Goal: Check status: Check status

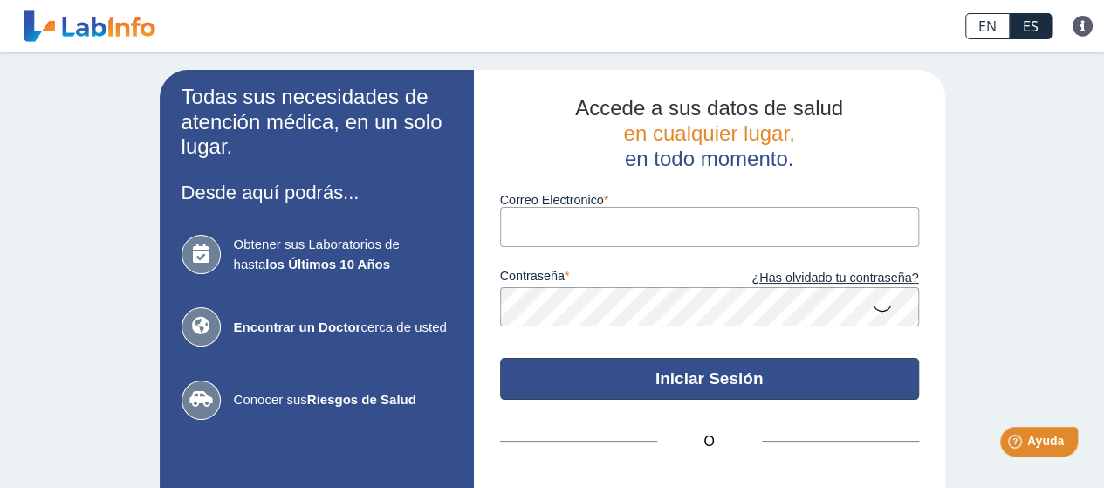
type input "[EMAIL_ADDRESS][DOMAIN_NAME]"
click at [678, 377] on button "Iniciar Sesión" at bounding box center [709, 379] width 419 height 42
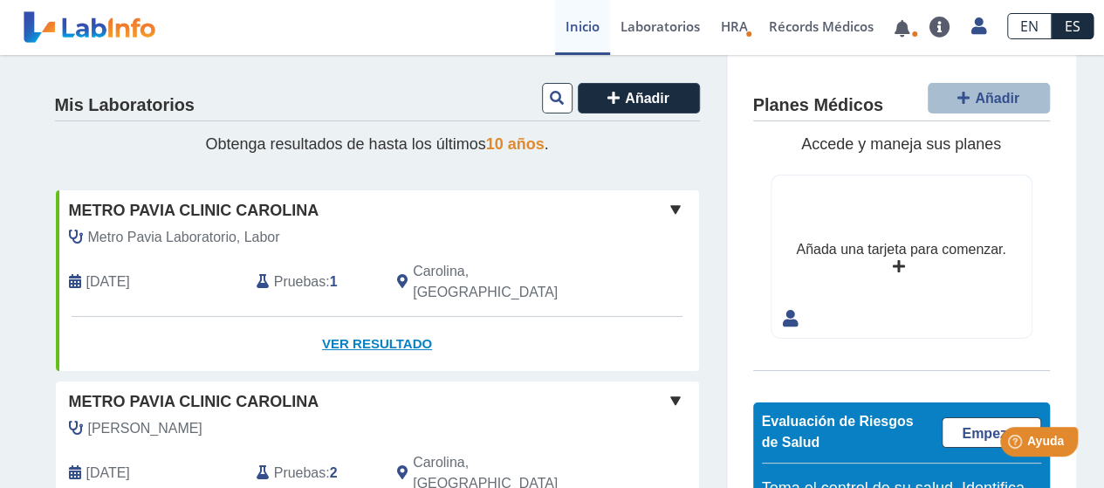
click at [382, 319] on link "Ver Resultado" at bounding box center [377, 344] width 643 height 55
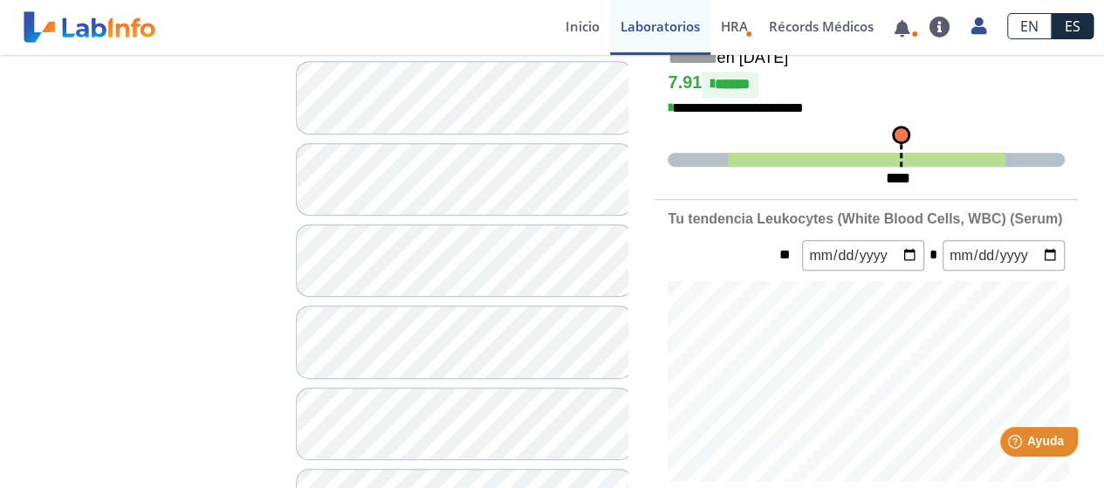
scroll to position [464, 0]
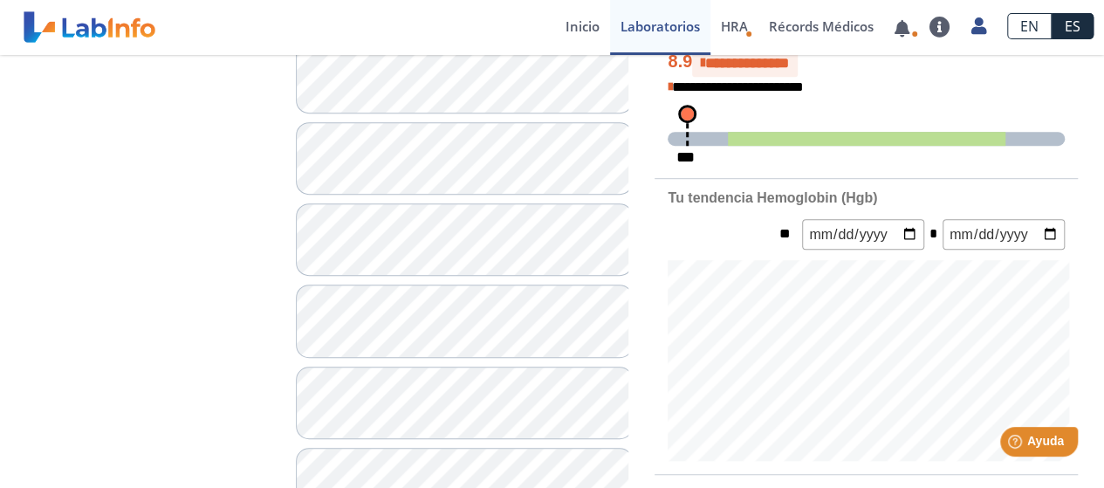
scroll to position [488, 0]
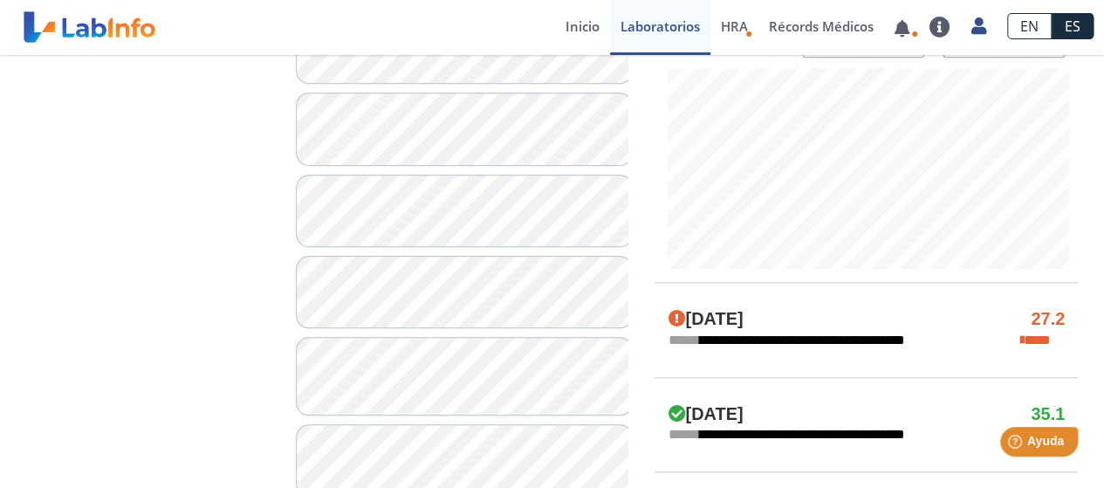
scroll to position [684, 0]
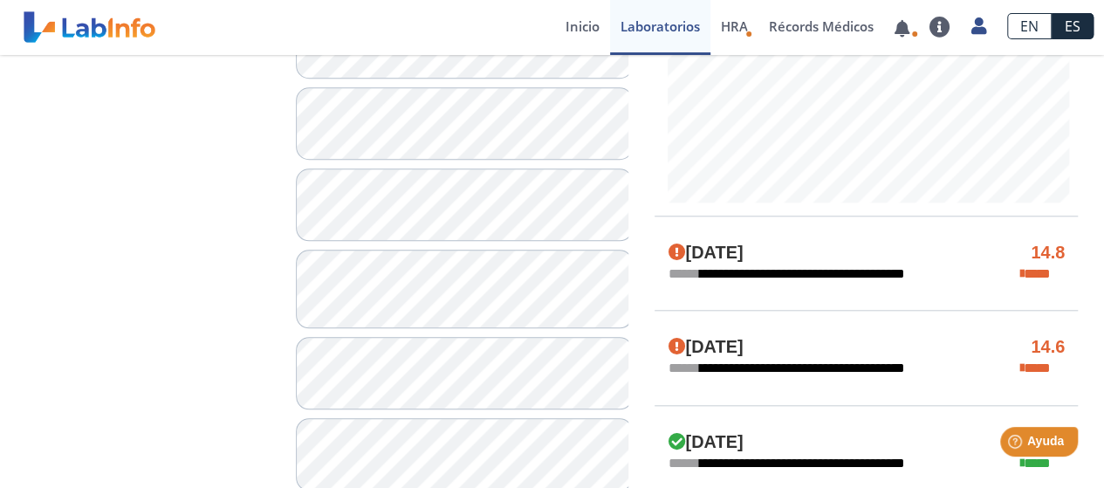
scroll to position [812, 0]
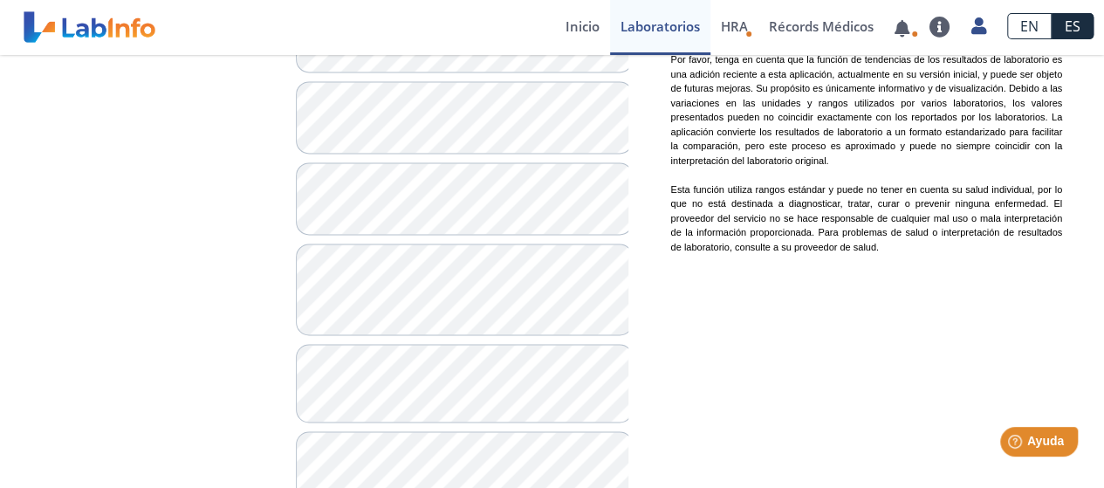
scroll to position [1381, 0]
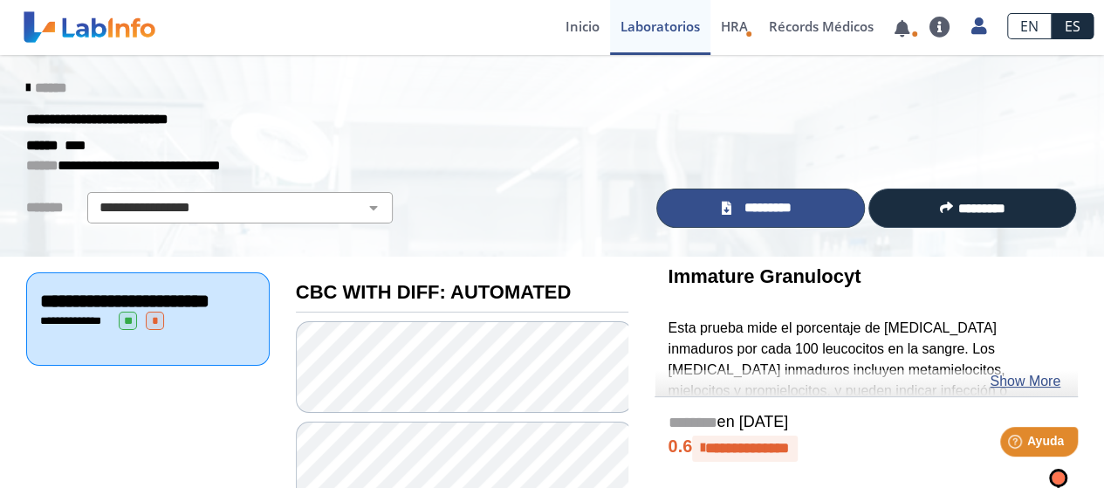
click at [761, 213] on span "*********" at bounding box center [768, 208] width 64 height 20
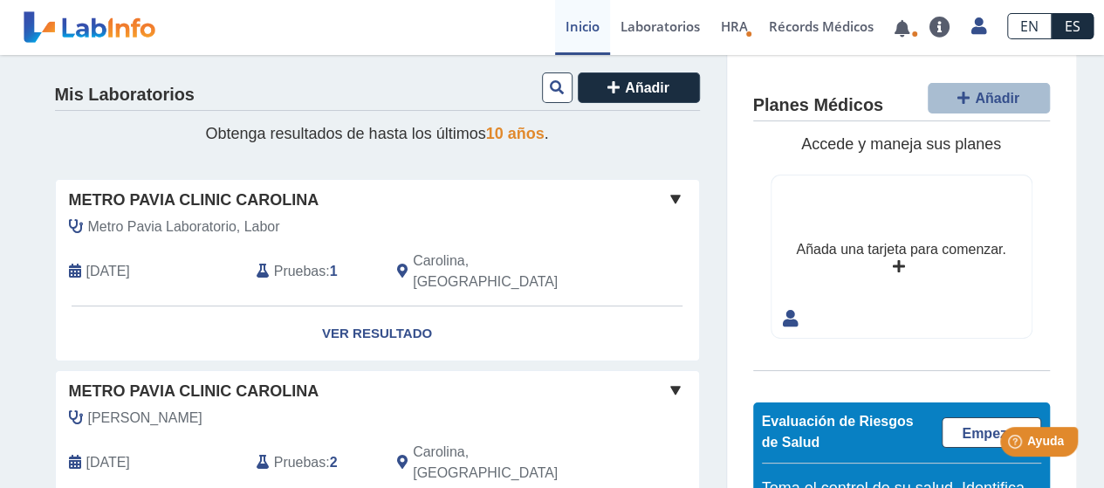
scroll to position [9, 0]
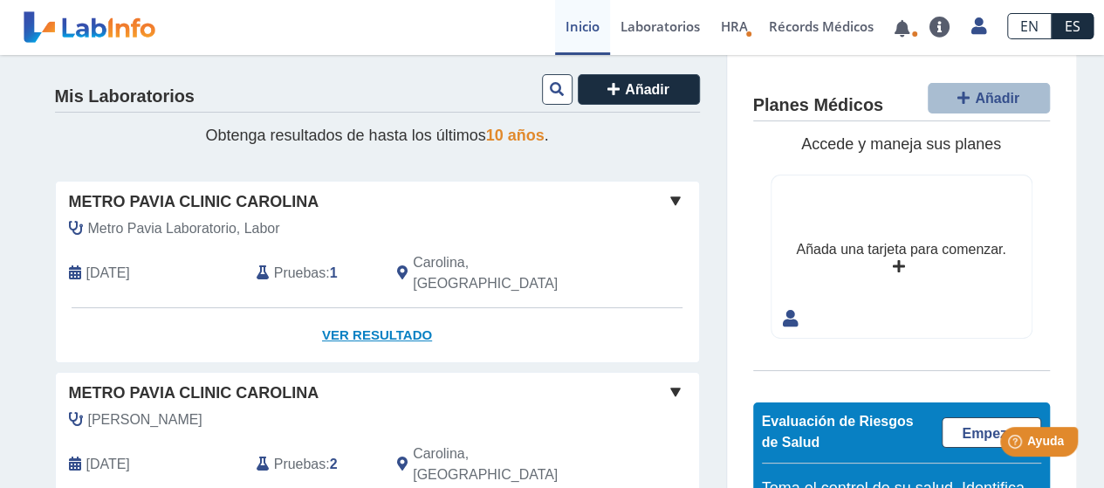
click at [352, 313] on link "Ver Resultado" at bounding box center [377, 335] width 643 height 55
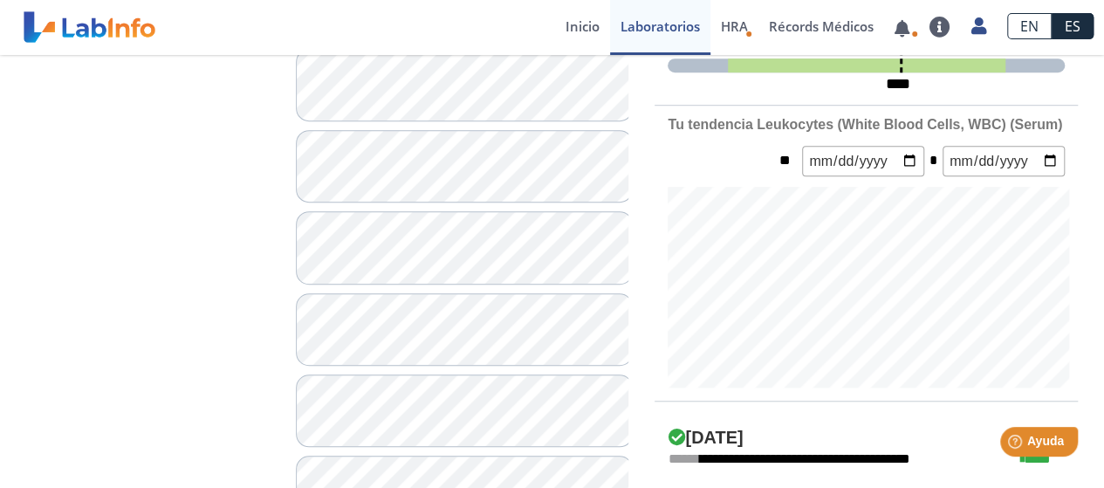
scroll to position [526, 0]
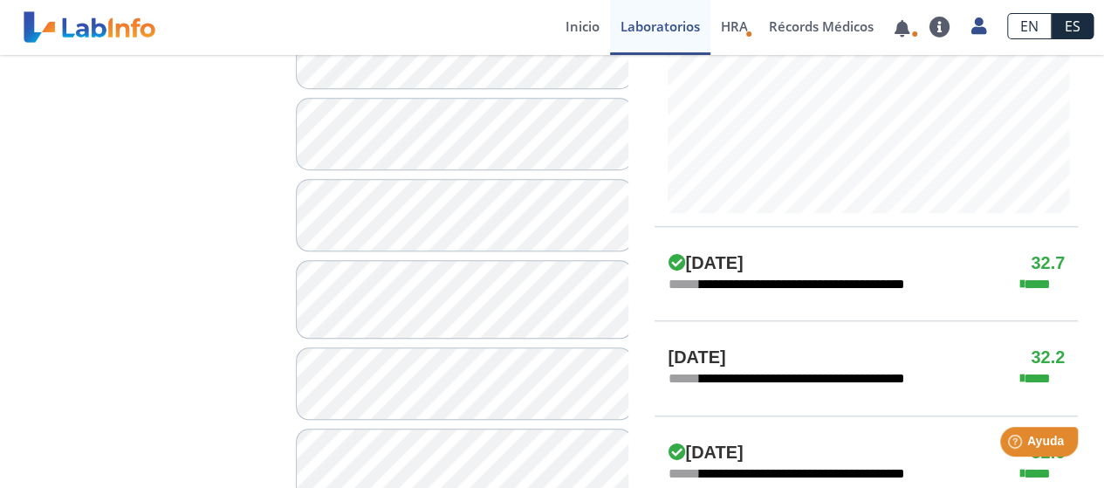
scroll to position [772, 0]
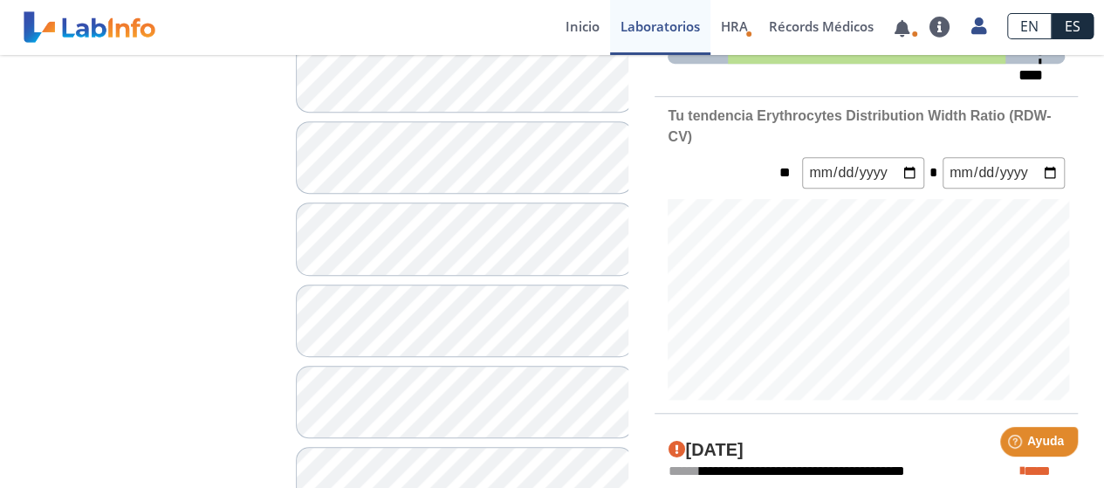
scroll to position [518, 0]
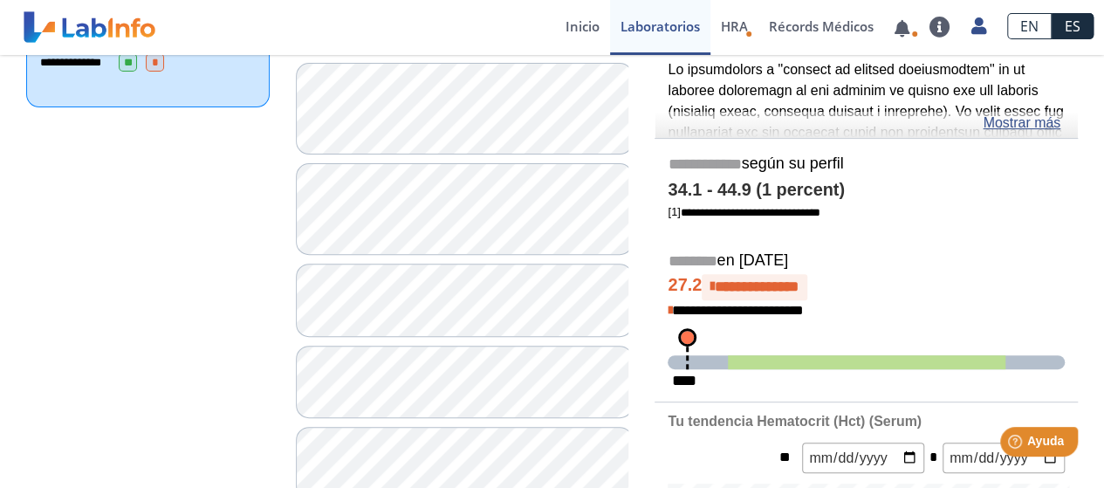
scroll to position [211, 0]
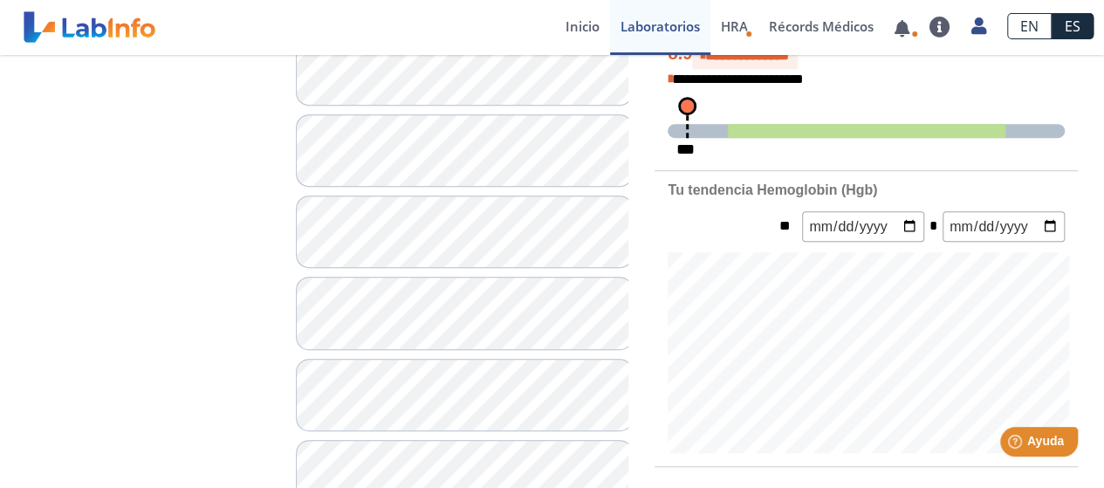
scroll to position [486, 0]
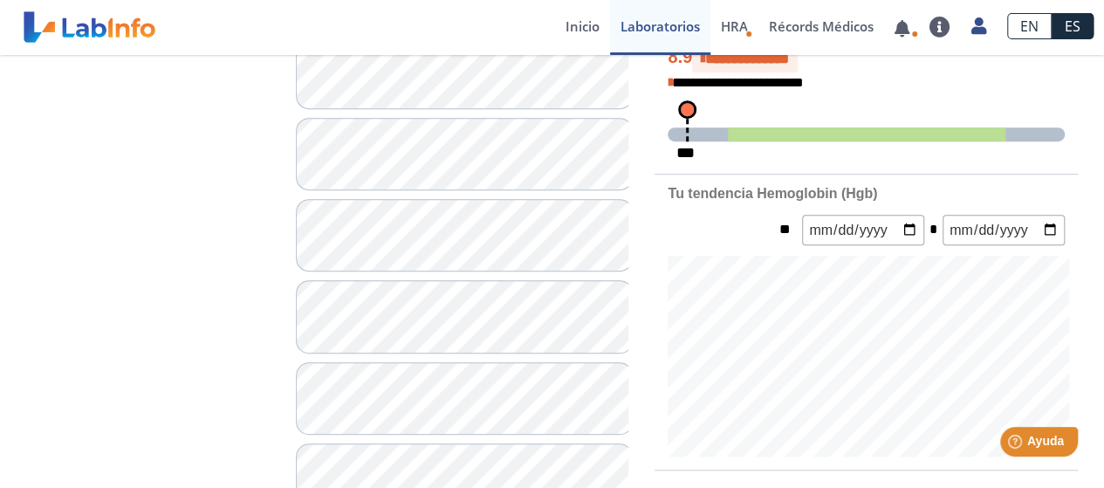
click at [881, 225] on input "date" at bounding box center [863, 230] width 122 height 31
click at [911, 223] on input "date" at bounding box center [863, 230] width 122 height 31
type input "2024-11-09"
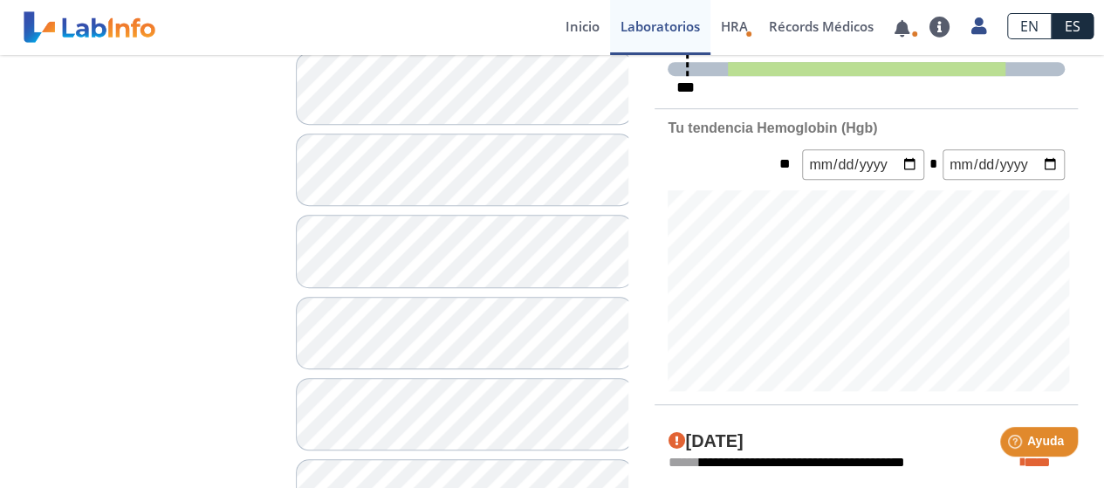
scroll to position [545, 0]
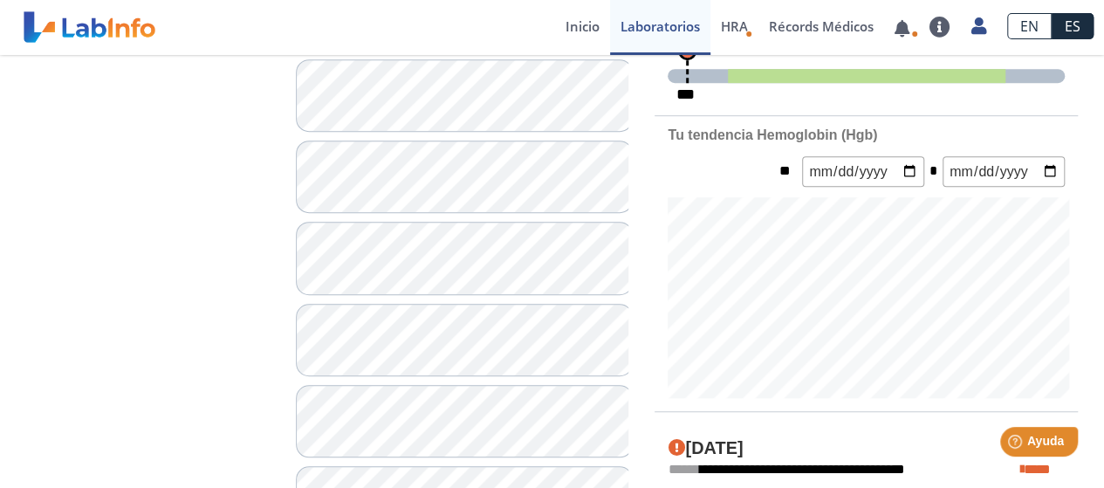
click at [1070, 166] on form "** 2024-11-09 *" at bounding box center [866, 171] width 423 height 31
